Goal: Entertainment & Leisure: Consume media (video, audio)

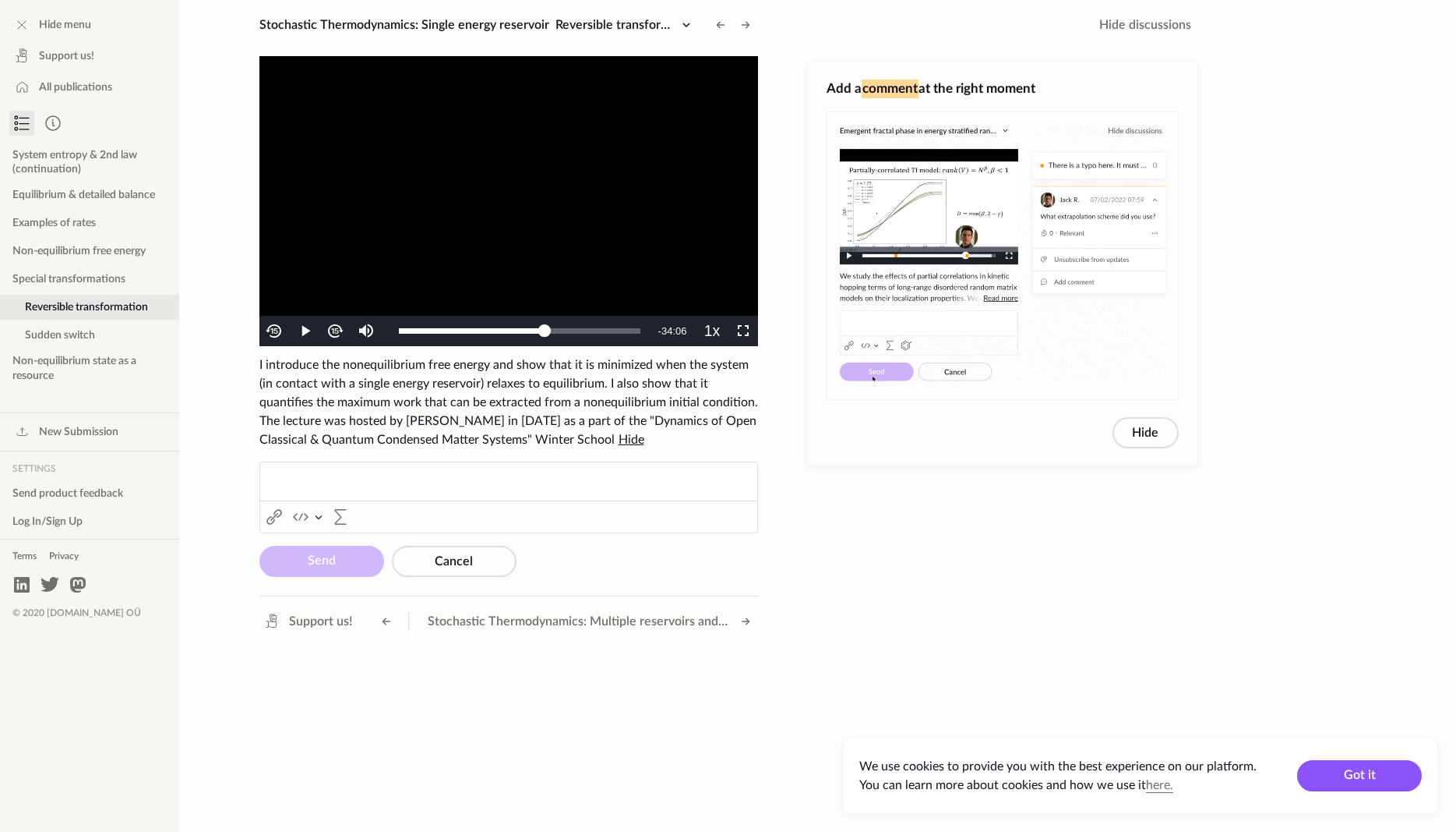
click at [612, 210] on video "To view this video please enable JavaScript, and consider upgrading to a web br…" at bounding box center [509, 201] width 499 height 290
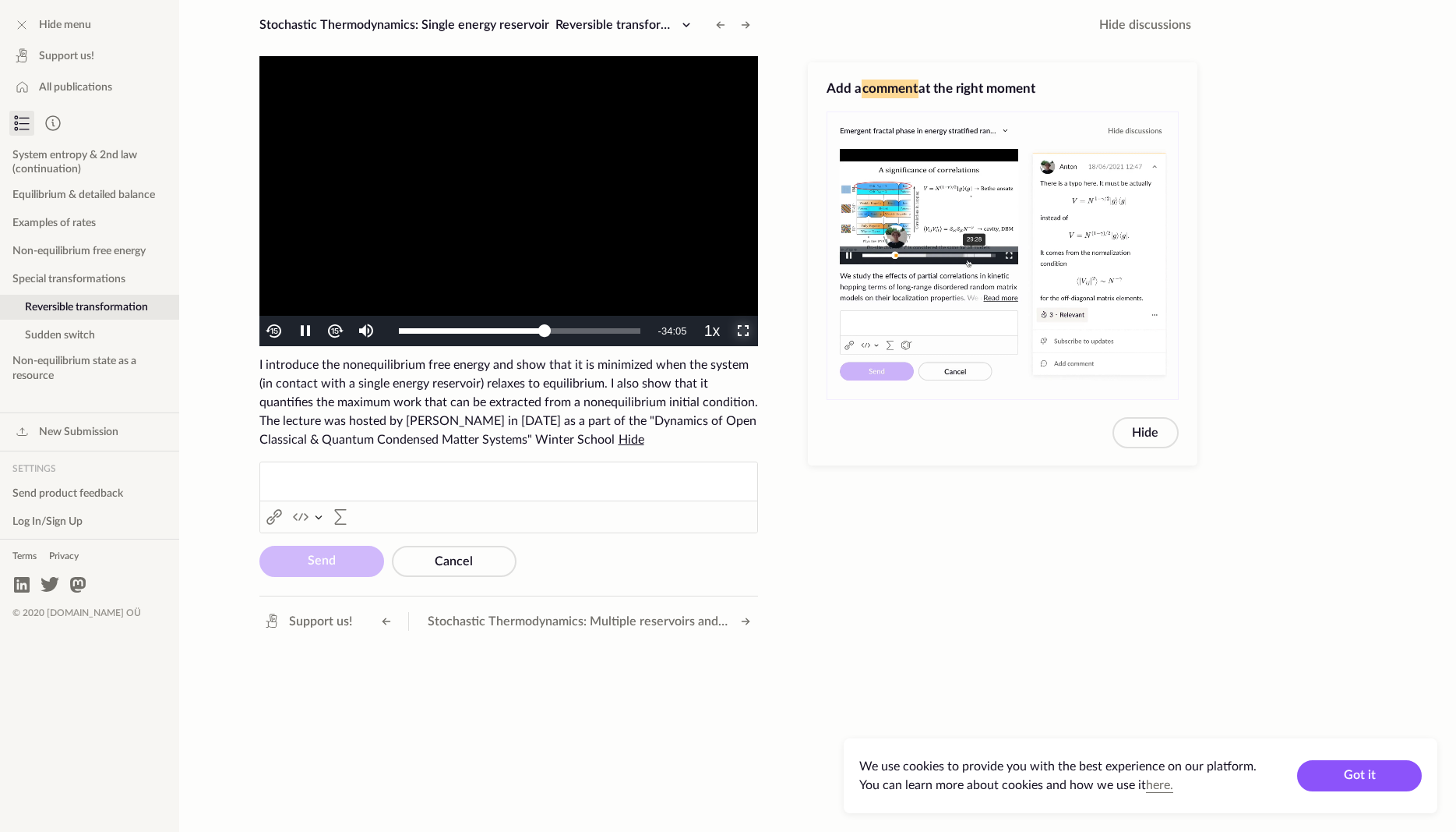
click at [743, 331] on span "Video Player" at bounding box center [743, 331] width 0 height 0
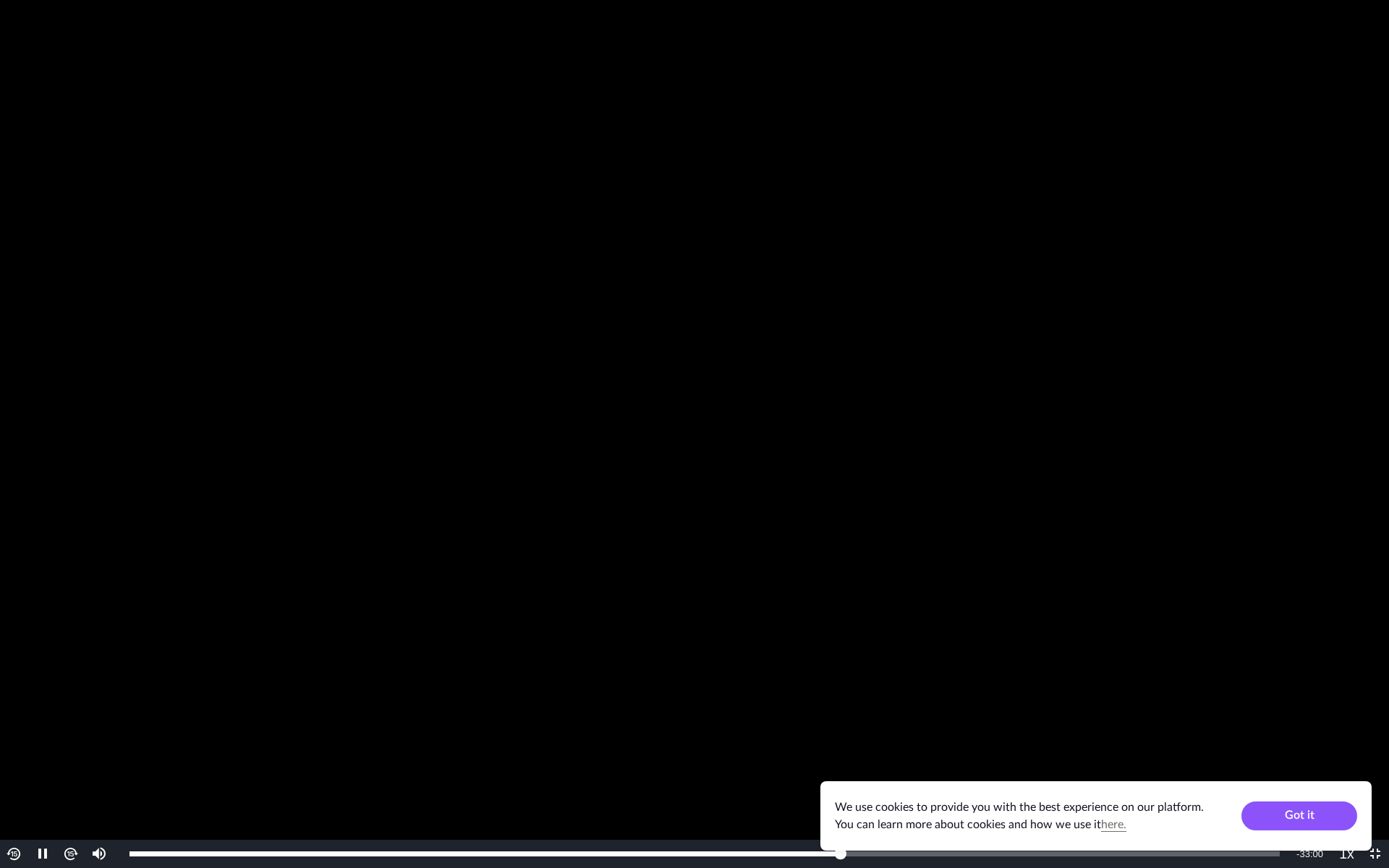
click at [637, 191] on video "To view this video please enable JavaScript, and consider upgrading to a web br…" at bounding box center [694, 434] width 1389 height 868
click at [389, 548] on video "To view this video please enable JavaScript, and consider upgrading to a web br…" at bounding box center [694, 434] width 1389 height 868
click at [333, 344] on video "To view this video please enable JavaScript, and consider upgrading to a web br…" at bounding box center [694, 434] width 1389 height 868
click at [624, 426] on video "To view this video please enable JavaScript, and consider upgrading to a web br…" at bounding box center [694, 434] width 1389 height 868
click at [888, 342] on video "To view this video please enable JavaScript, and consider upgrading to a web br…" at bounding box center [694, 434] width 1389 height 868
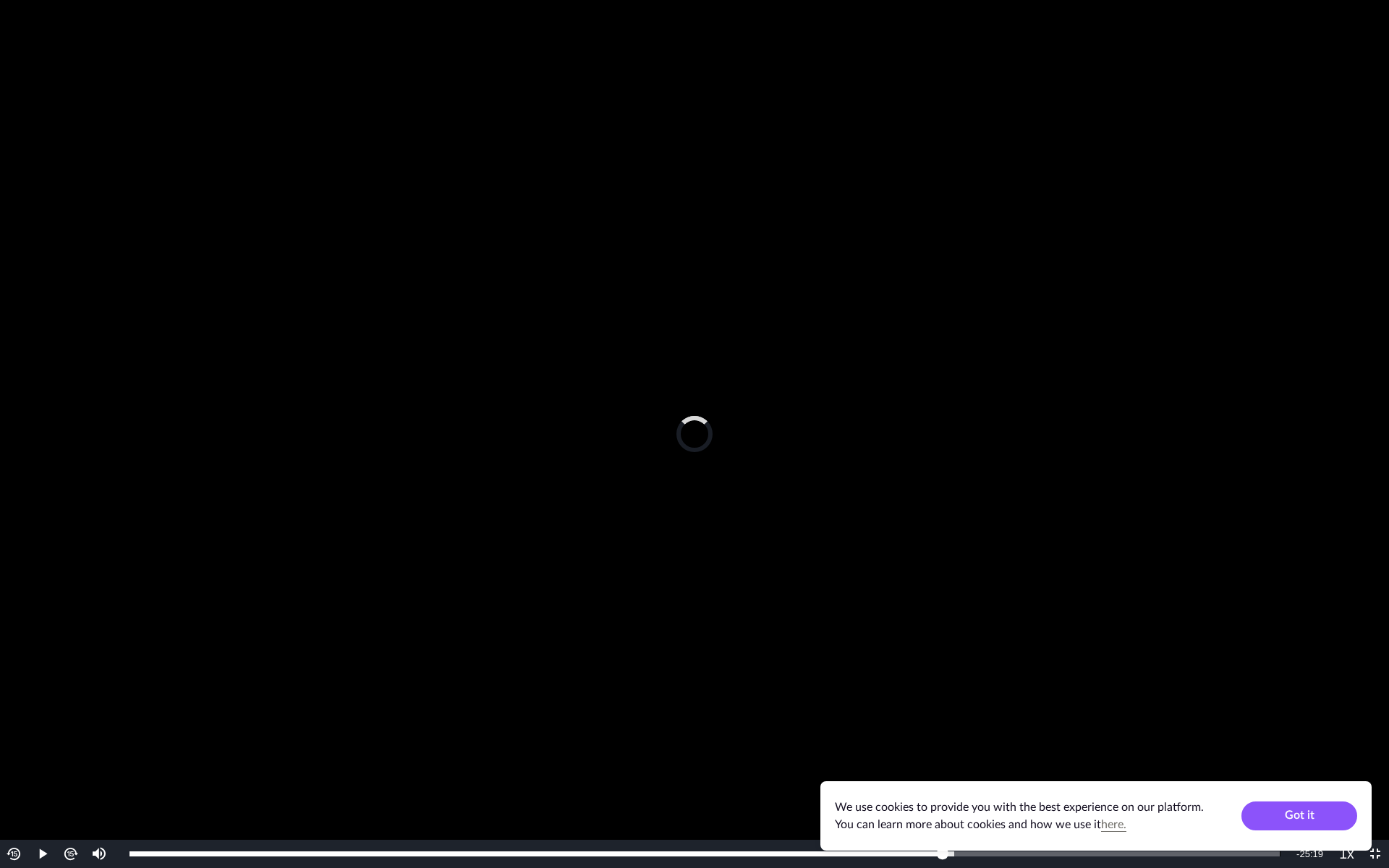
click at [1282, 771] on div "Loaded : 71.71% 1:26:30 1:01:11" at bounding box center [704, 854] width 1165 height 29
click at [972, 771] on div "Loaded : 71.71% 1:03:42 1:26:30" at bounding box center [707, 854] width 1170 height 29
click at [933, 771] on div "Loaded : 100.00% 1:00:36 1:03:03" at bounding box center [704, 854] width 1165 height 29
click at [917, 771] on div "Loaded : 100.00% 0:59:14 1:00:23" at bounding box center [704, 854] width 1165 height 29
click at [916, 771] on div "Loaded : 100.00% 0:59:11 0:59:14" at bounding box center [704, 854] width 1165 height 29
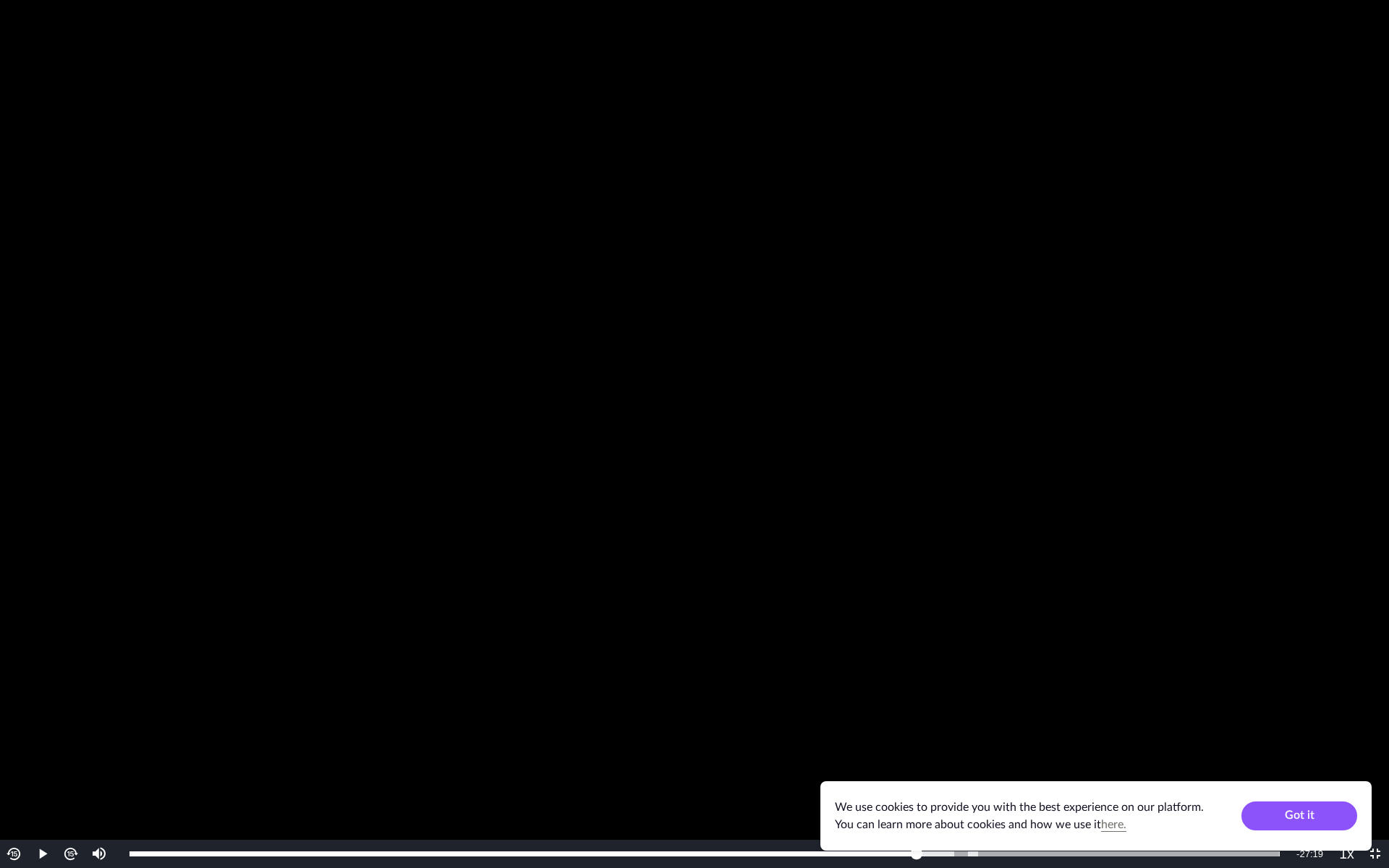
click at [927, 619] on video "To view this video please enable JavaScript, and consider upgrading to a web br…" at bounding box center [694, 434] width 1389 height 868
click at [931, 771] on div "Loaded : 100.00% 1:00:16 0:59:12" at bounding box center [704, 854] width 1165 height 29
click at [924, 586] on video "To view this video please enable JavaScript, and consider upgrading to a web br…" at bounding box center [694, 434] width 1389 height 868
click at [893, 360] on video "To view this video please enable JavaScript, and consider upgrading to a web br…" at bounding box center [694, 434] width 1389 height 868
click at [102, 771] on div "Video Player" at bounding box center [98, 802] width 29 height 75
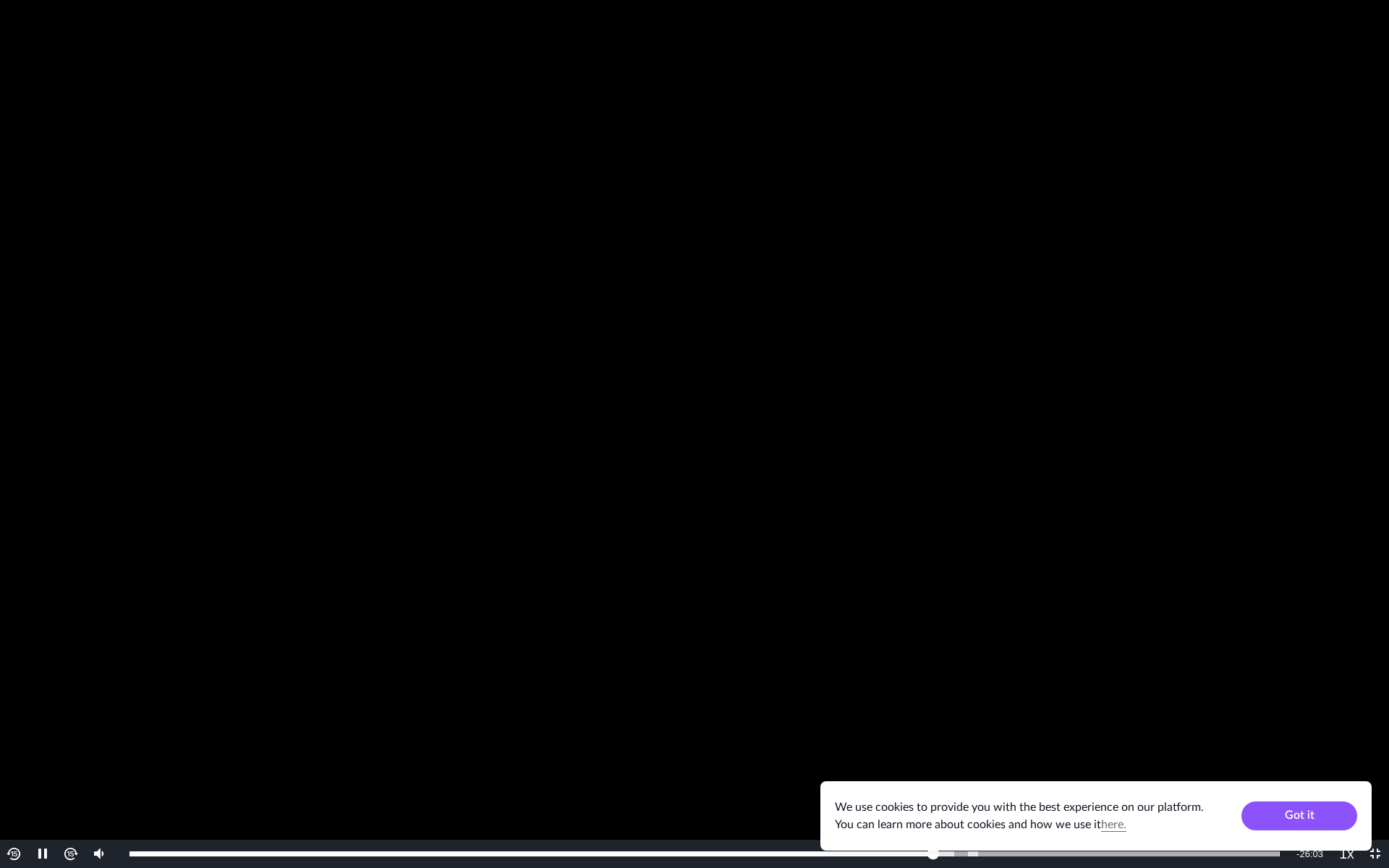
click at [824, 711] on video "To view this video please enable JavaScript, and consider upgrading to a web br…" at bounding box center [694, 434] width 1389 height 868
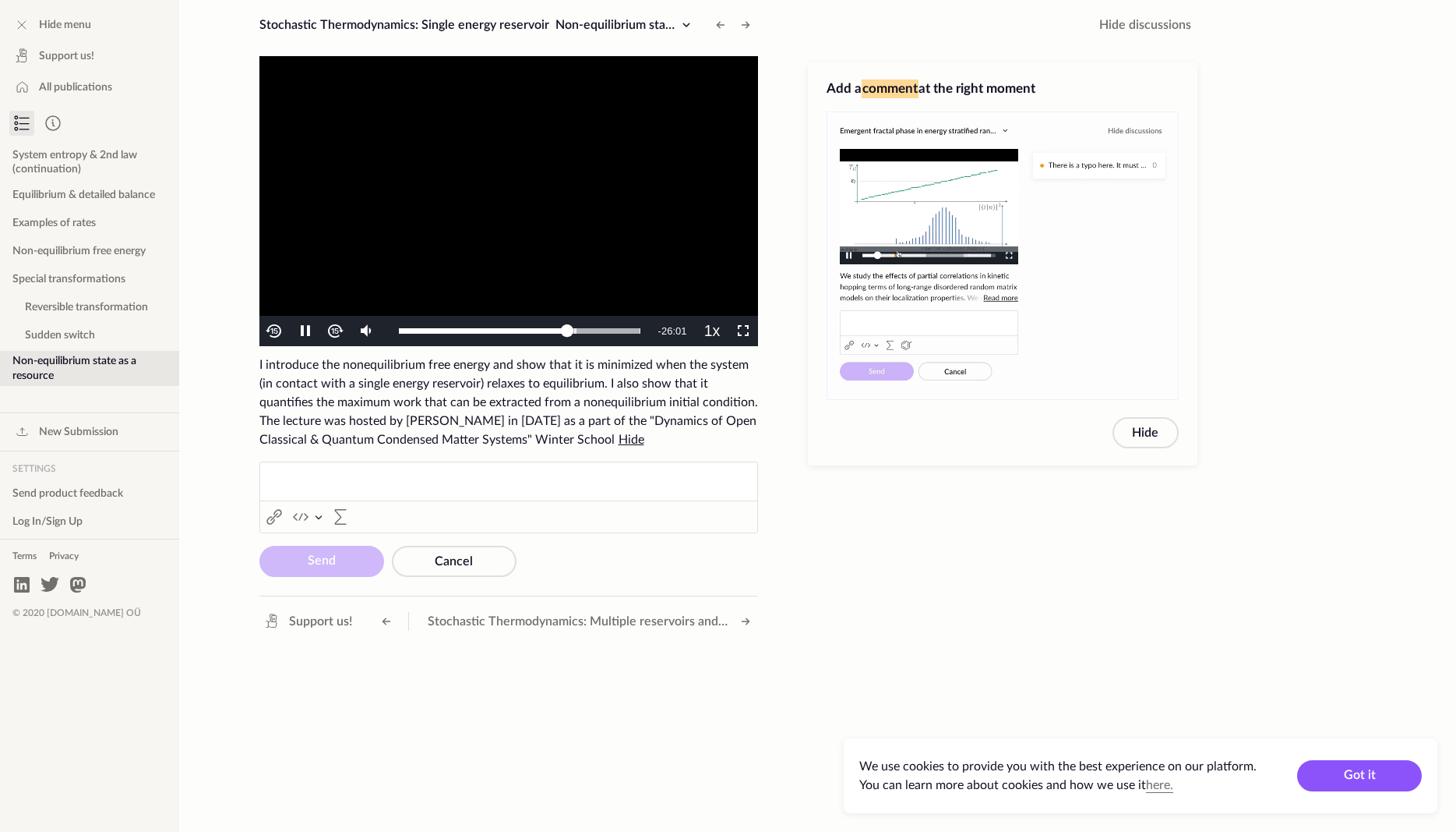
click at [569, 190] on video "To view this video please enable JavaScript, and consider upgrading to a web br…" at bounding box center [509, 201] width 499 height 290
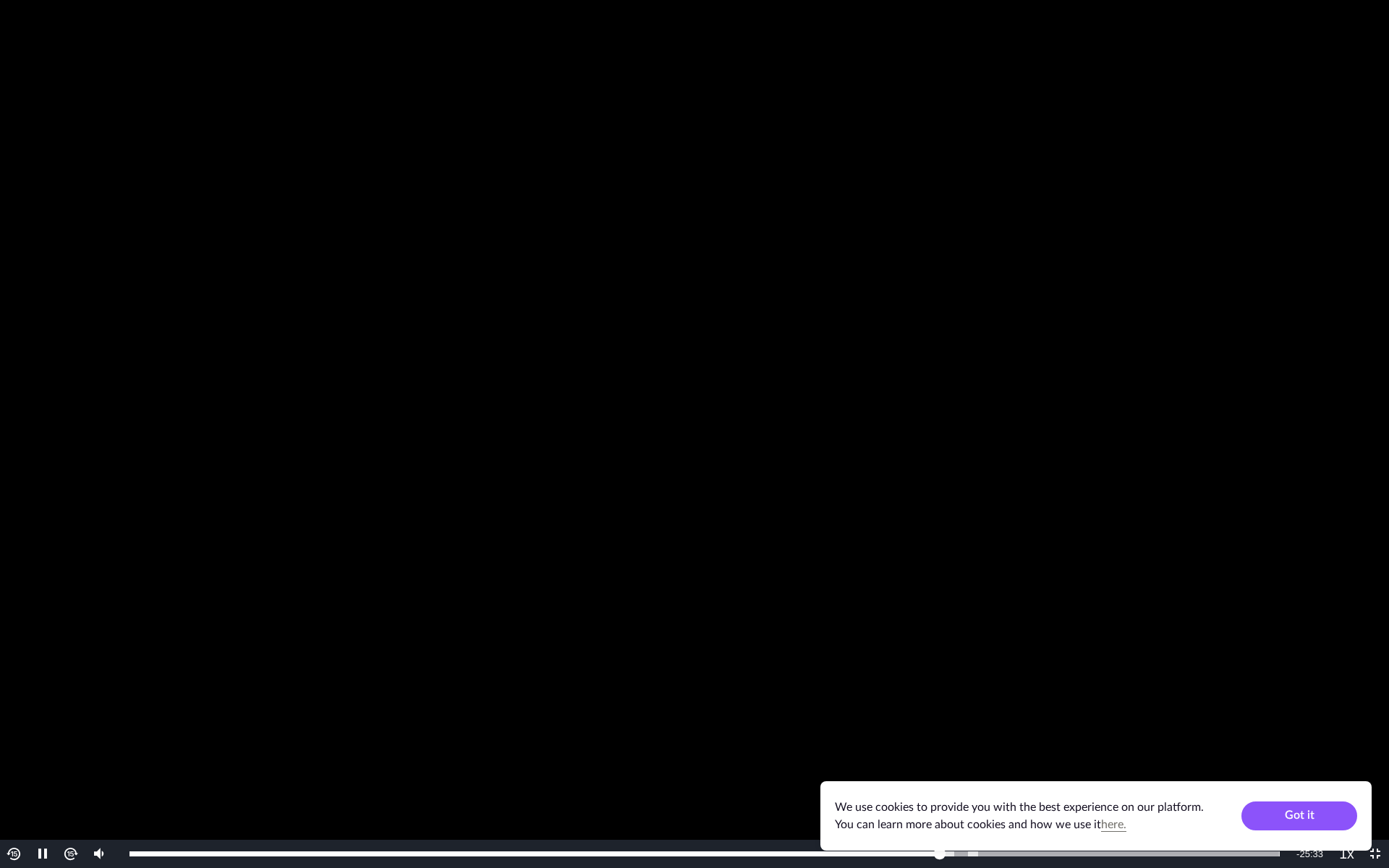
click at [1035, 418] on video "To view this video please enable JavaScript, and consider upgrading to a web br…" at bounding box center [694, 434] width 1389 height 868
click at [615, 454] on video "To view this video please enable JavaScript, and consider upgrading to a web br…" at bounding box center [694, 434] width 1389 height 868
click at [783, 403] on video "To view this video please enable JavaScript, and consider upgrading to a web br…" at bounding box center [694, 434] width 1389 height 868
click at [563, 249] on video "To view this video please enable JavaScript, and consider upgrading to a web br…" at bounding box center [694, 434] width 1389 height 868
click at [290, 385] on video "To view this video please enable JavaScript, and consider upgrading to a web br…" at bounding box center [694, 434] width 1389 height 868
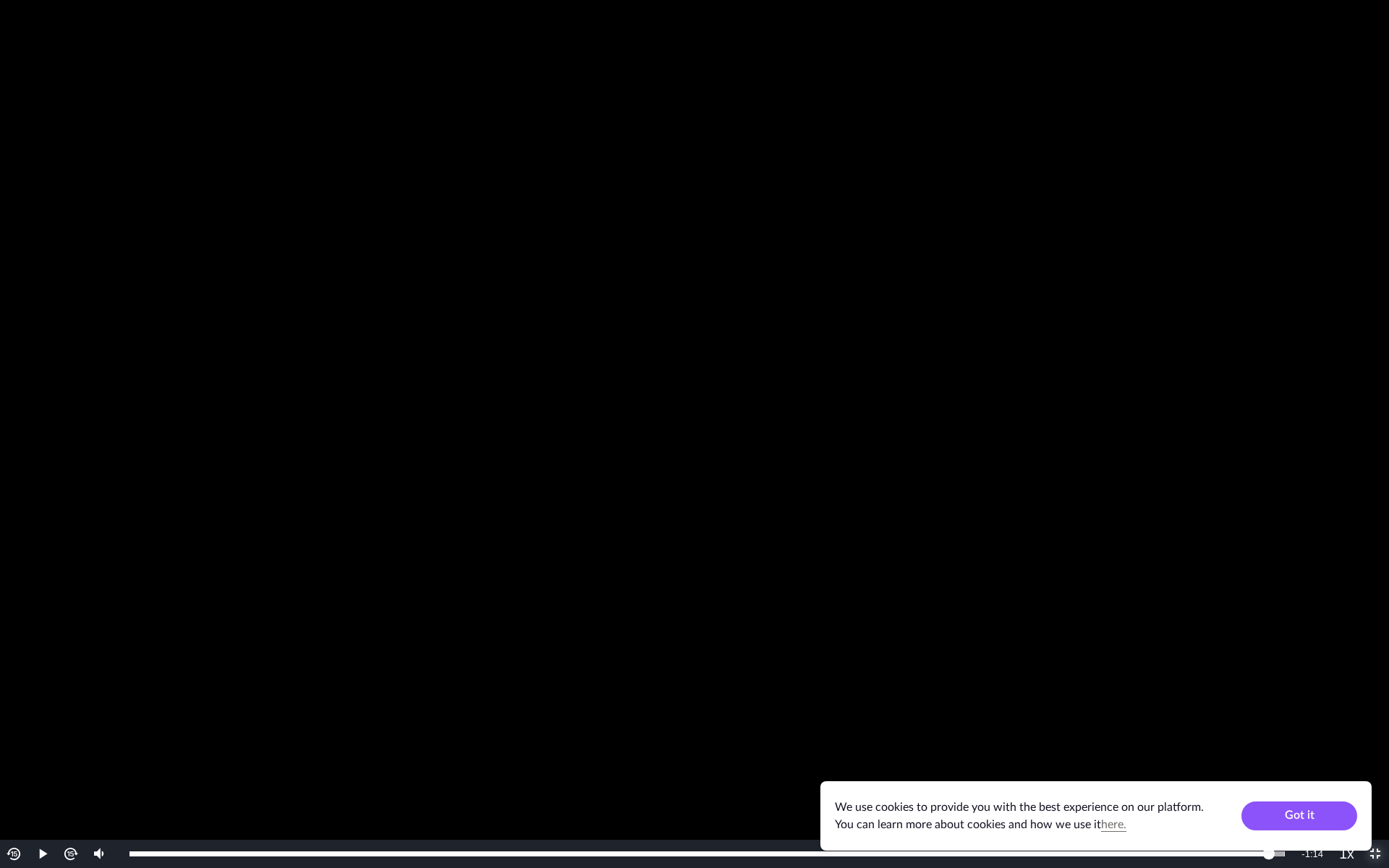
click at [1351, 771] on span "Video Player" at bounding box center [1375, 854] width 0 height 0
